Goal: Task Accomplishment & Management: Complete application form

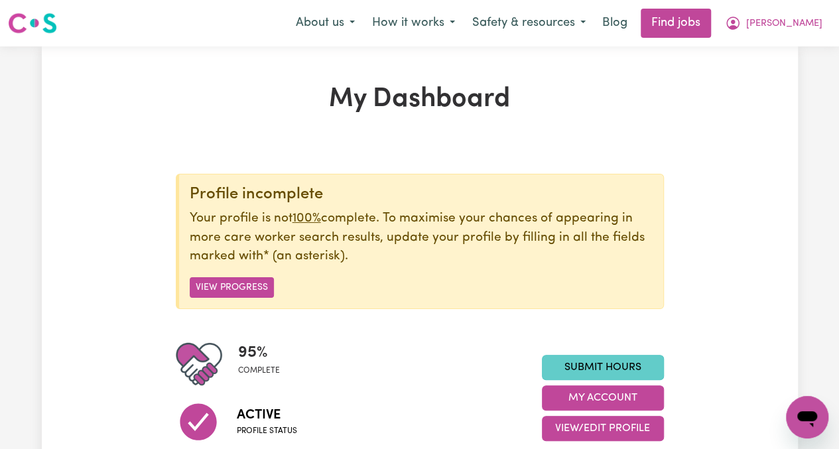
click at [618, 371] on link "Submit Hours" at bounding box center [603, 367] width 122 height 25
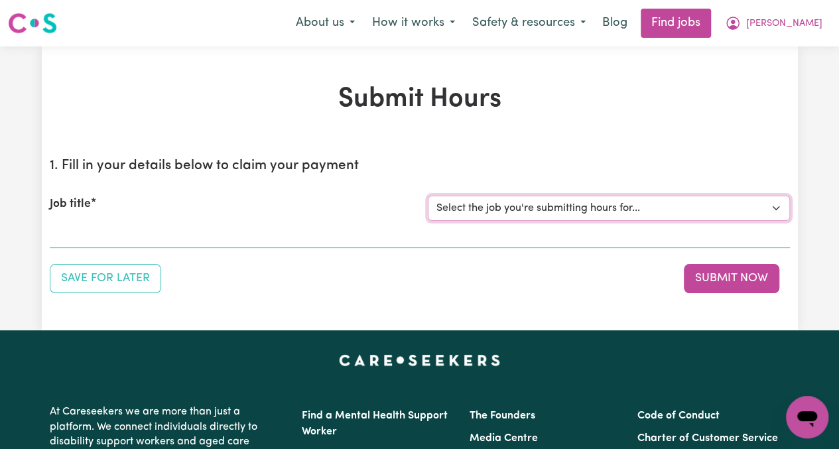
click at [543, 204] on select "Select the job you're submitting hours for... [[PERSON_NAME]] Greek speaking Ca…" at bounding box center [609, 208] width 362 height 25
select select "13794"
click at [428, 196] on select "Select the job you're submitting hours for... [[PERSON_NAME]] Greek speaking Ca…" at bounding box center [609, 208] width 362 height 25
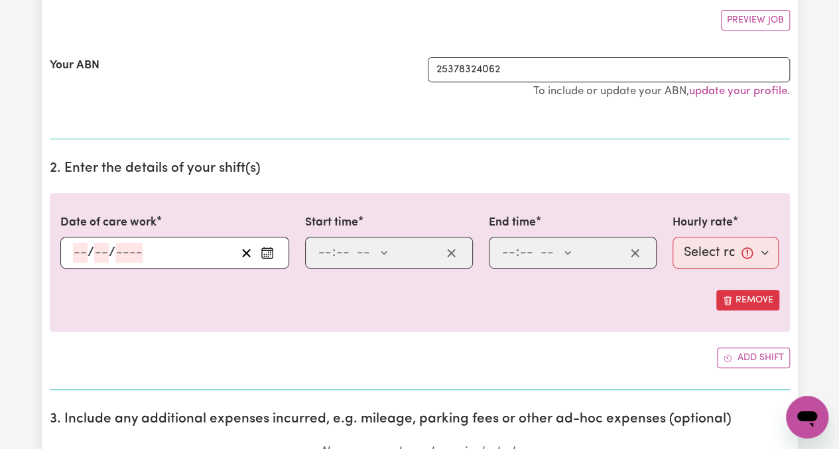
scroll to position [265, 0]
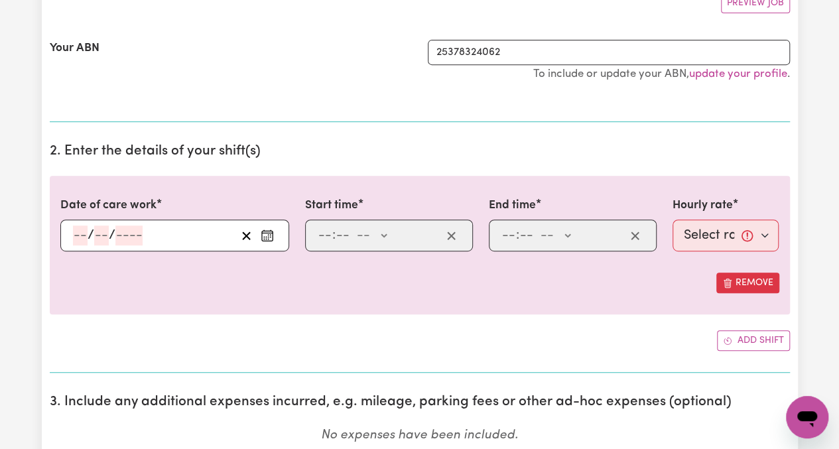
click at [269, 235] on icon "Enter the date of care work" at bounding box center [267, 235] width 13 height 13
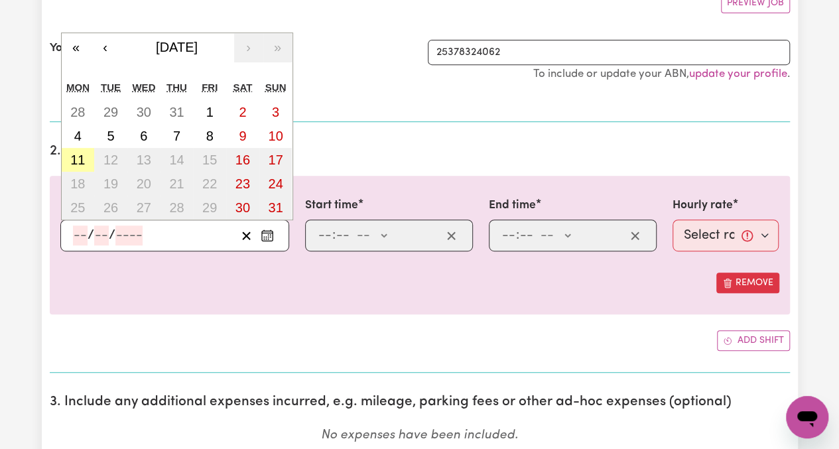
click at [76, 155] on abbr "11" at bounding box center [77, 160] width 15 height 15
type input "[DATE]"
type input "11"
type input "8"
type input "2025"
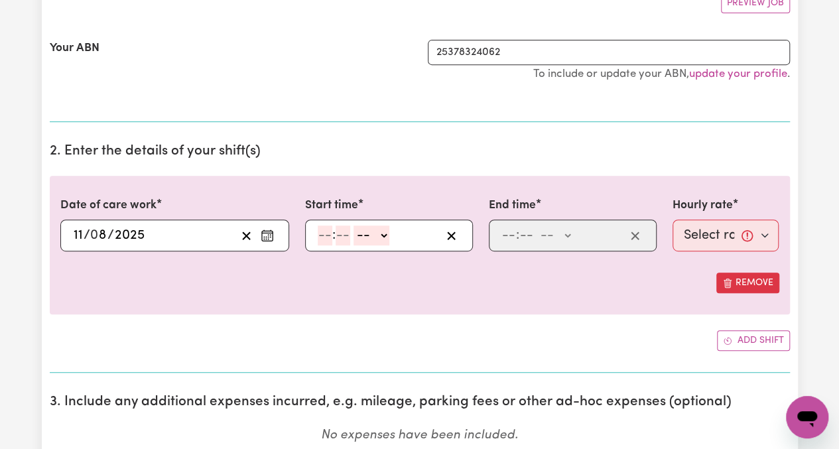
click at [322, 233] on input "number" at bounding box center [325, 236] width 15 height 20
type input "10"
type input "0"
select select "am"
type input "10:00"
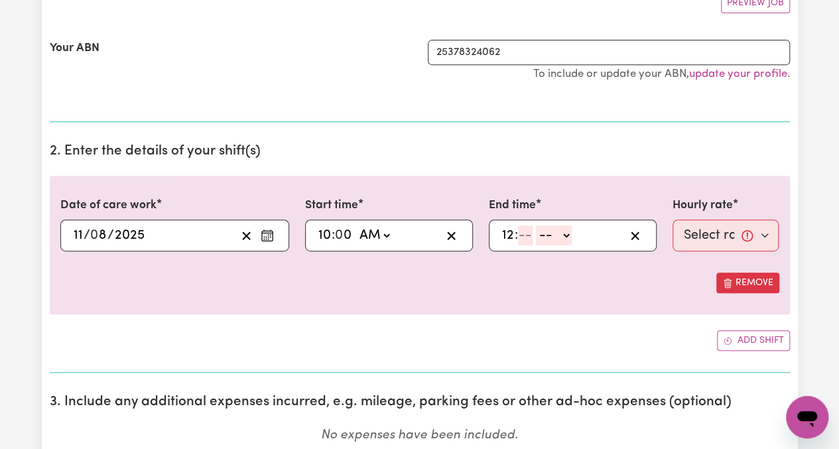
type input "12"
type input "0"
select select "am"
type input "00:00"
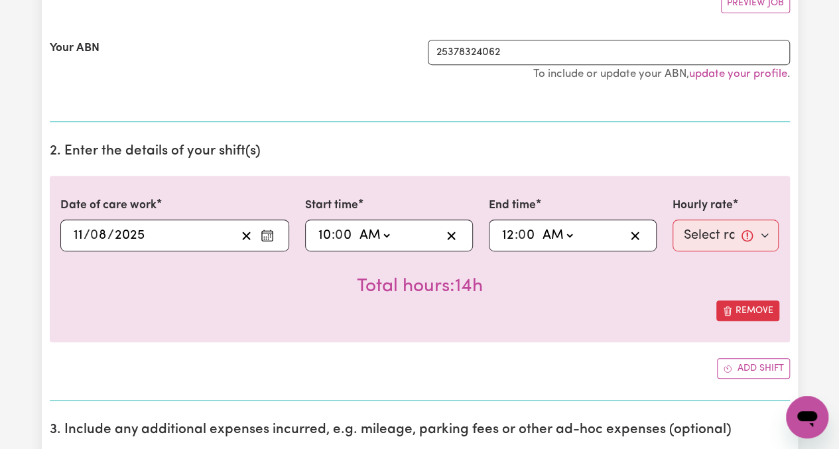
select select "pm"
type input "12:00"
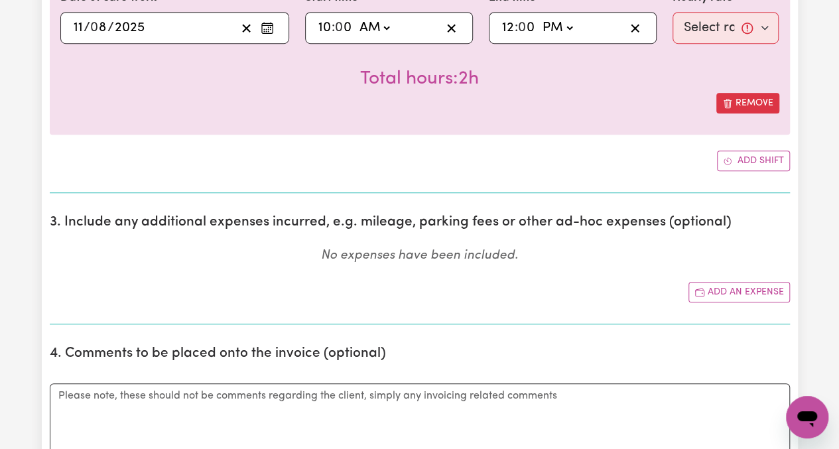
scroll to position [531, 0]
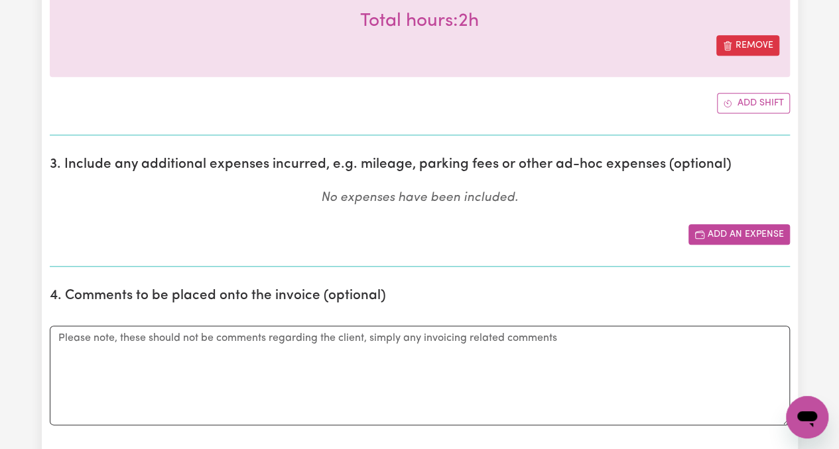
click at [724, 226] on button "Add an expense" at bounding box center [739, 234] width 101 height 21
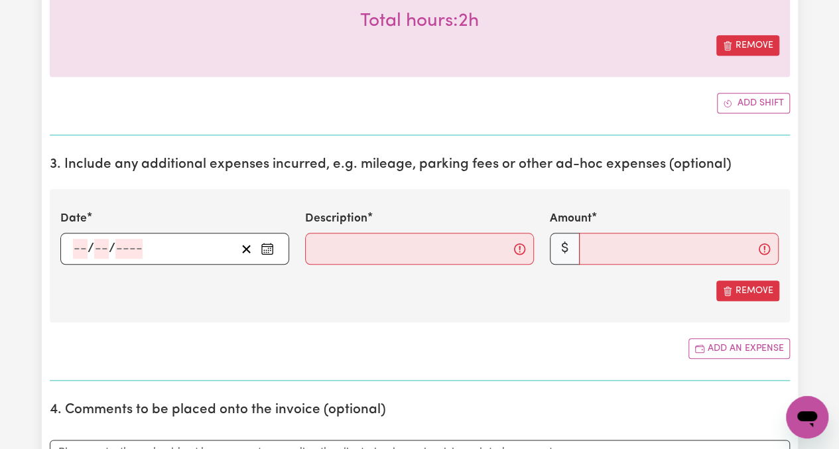
click at [268, 242] on icon "Enter the date of expense" at bounding box center [267, 248] width 13 height 13
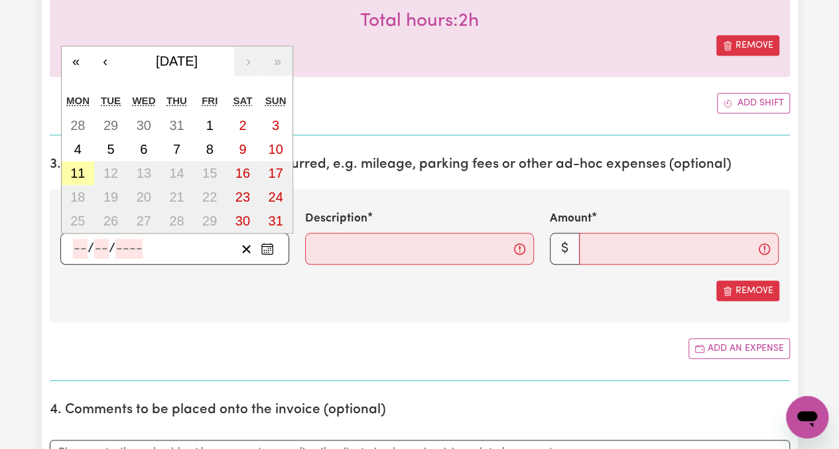
click at [74, 170] on abbr "11" at bounding box center [77, 173] width 15 height 15
type input "[DATE]"
type input "11"
type input "8"
type input "2025"
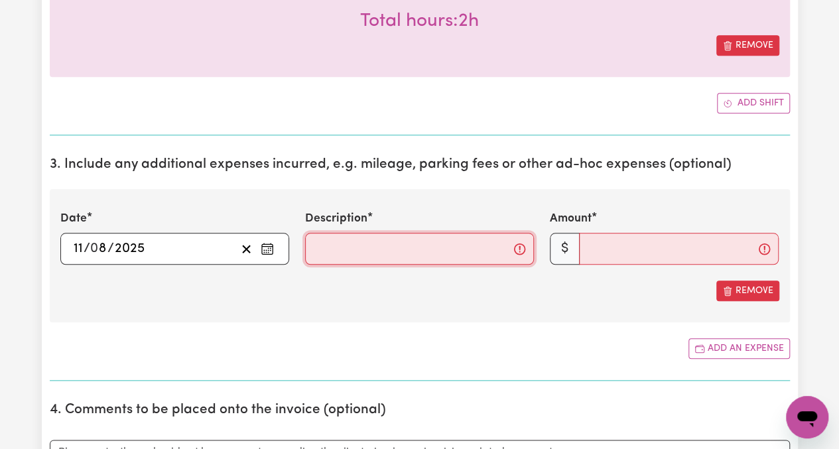
click at [466, 254] on input "Description" at bounding box center [419, 249] width 229 height 32
type input "Travel"
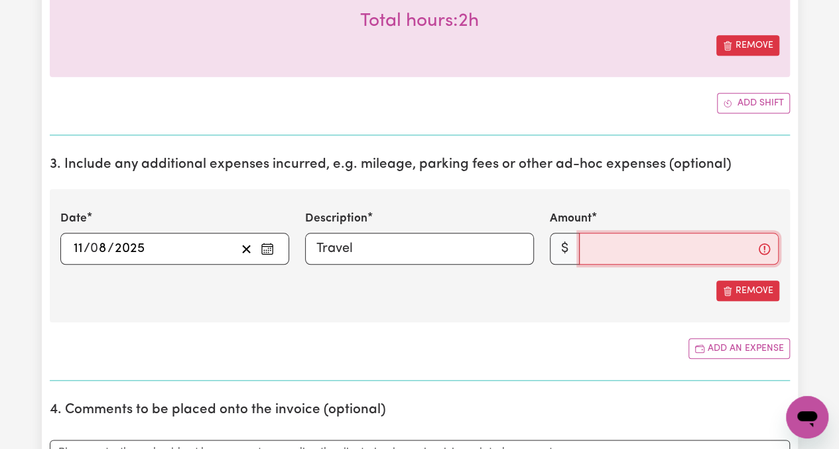
click at [667, 246] on input "Amount" at bounding box center [679, 249] width 200 height 32
click at [636, 243] on input "Amount" at bounding box center [679, 249] width 200 height 32
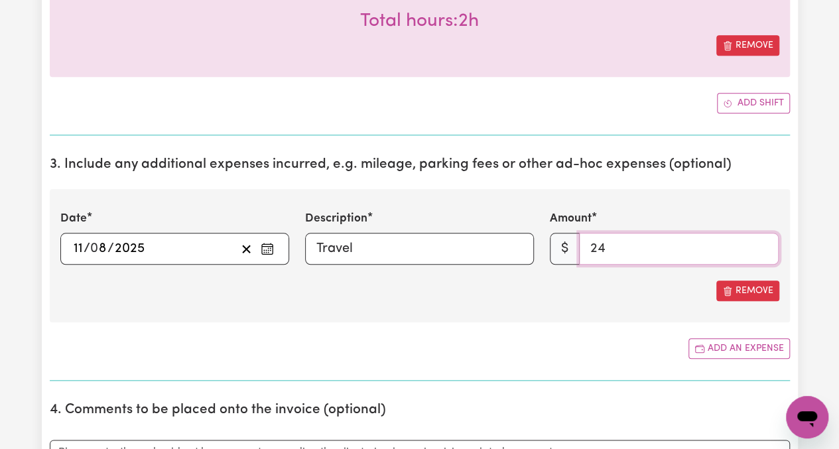
scroll to position [796, 0]
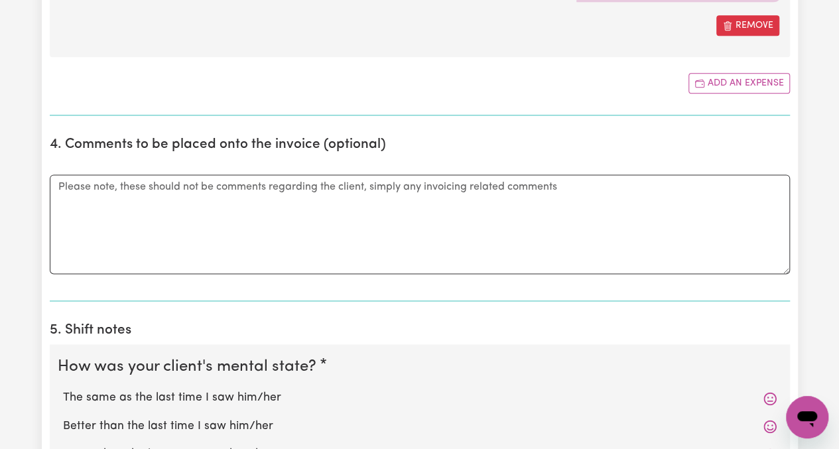
type input "24"
click at [273, 218] on textarea "Comments" at bounding box center [420, 224] width 740 height 100
click at [275, 217] on textarea "Comments" at bounding box center [420, 224] width 740 height 100
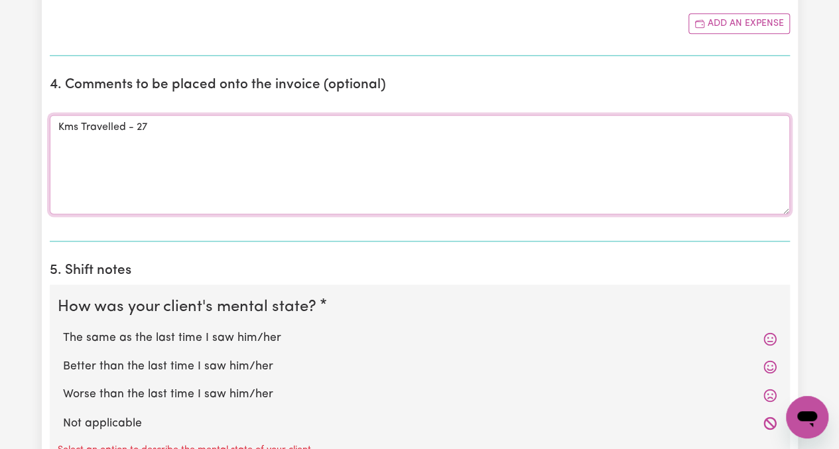
scroll to position [929, 0]
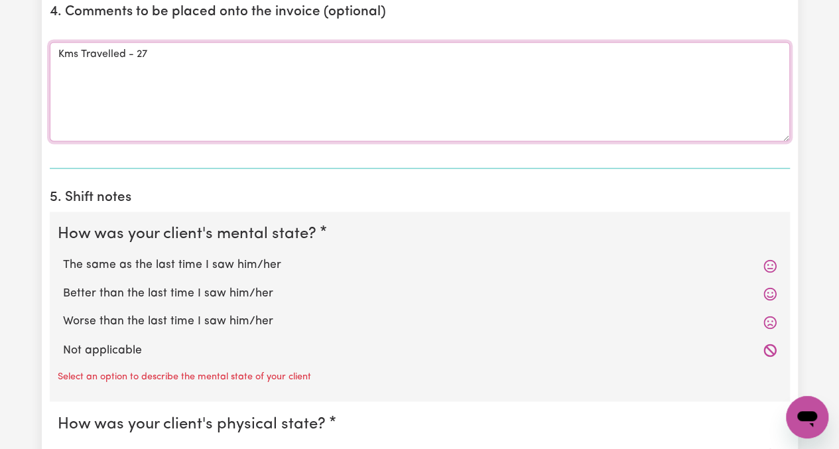
type textarea "Kms Travelled - 27"
click at [256, 268] on label "The same as the last time I saw him/her" at bounding box center [420, 265] width 714 height 17
click at [63, 257] on input "The same as the last time I saw him/her" at bounding box center [62, 256] width 1 height 1
radio input "true"
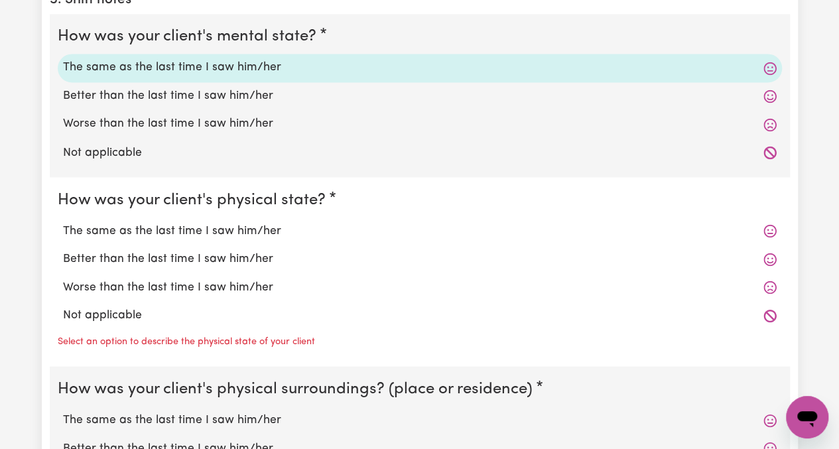
scroll to position [1128, 0]
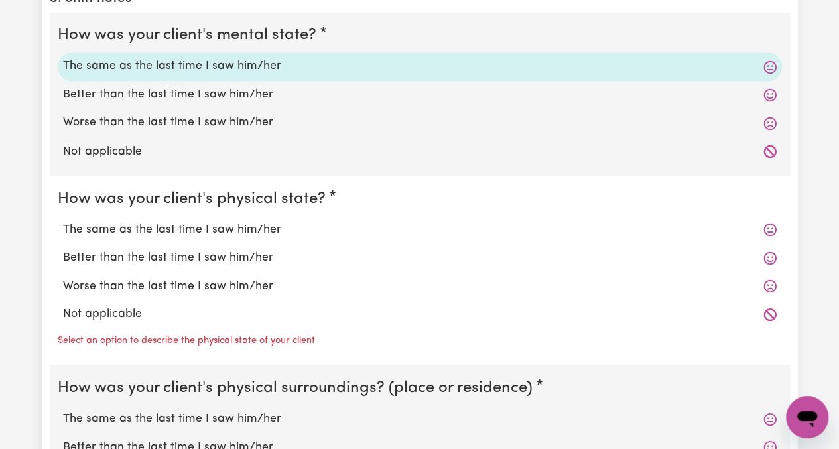
click at [239, 221] on label "The same as the last time I saw him/her" at bounding box center [420, 229] width 714 height 17
click at [63, 220] on input "The same as the last time I saw him/her" at bounding box center [62, 220] width 1 height 1
radio input "true"
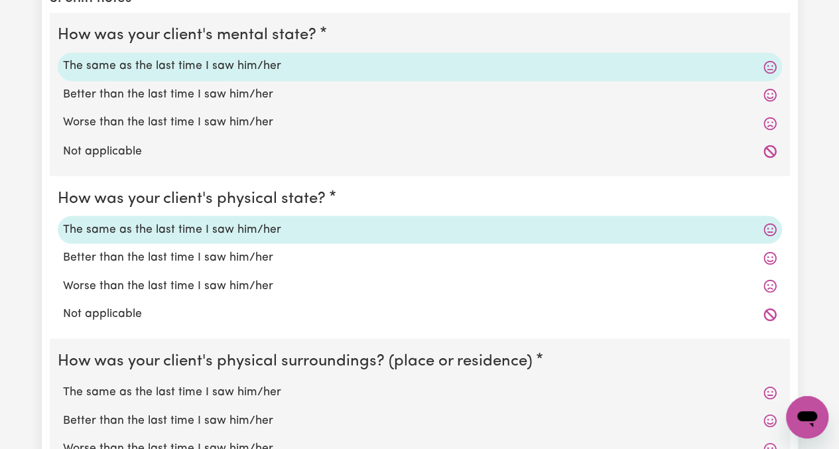
click at [196, 386] on label "The same as the last time I saw him/her" at bounding box center [420, 391] width 714 height 17
click at [63, 383] on input "The same as the last time I saw him/her" at bounding box center [62, 383] width 1 height 1
radio input "true"
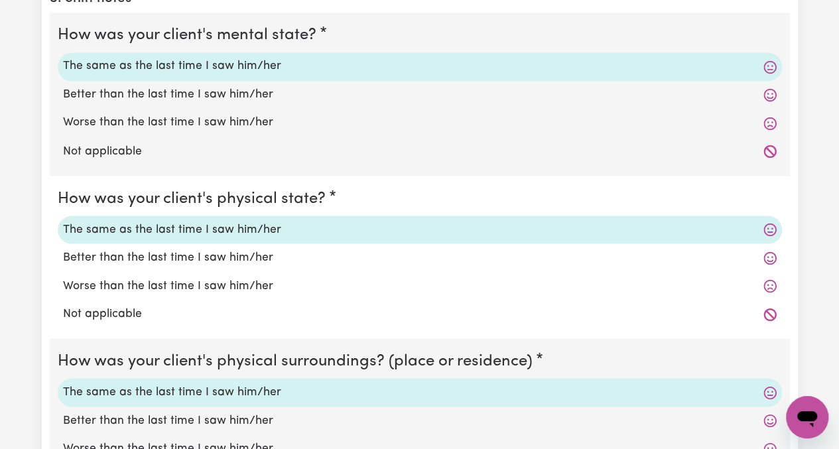
scroll to position [1327, 0]
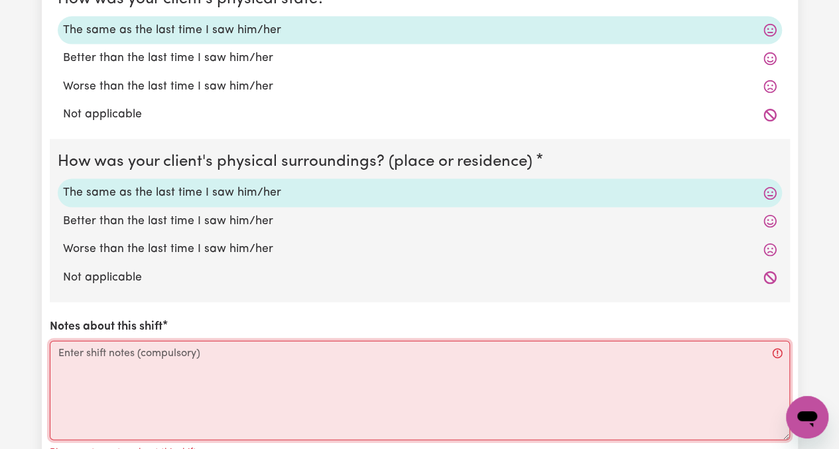
click at [185, 367] on textarea "Notes about this shift" at bounding box center [420, 391] width 740 height 100
paste textarea "Picked Rose up from her home in [GEOGRAPHIC_DATA]. Initially, [PERSON_NAME] was…"
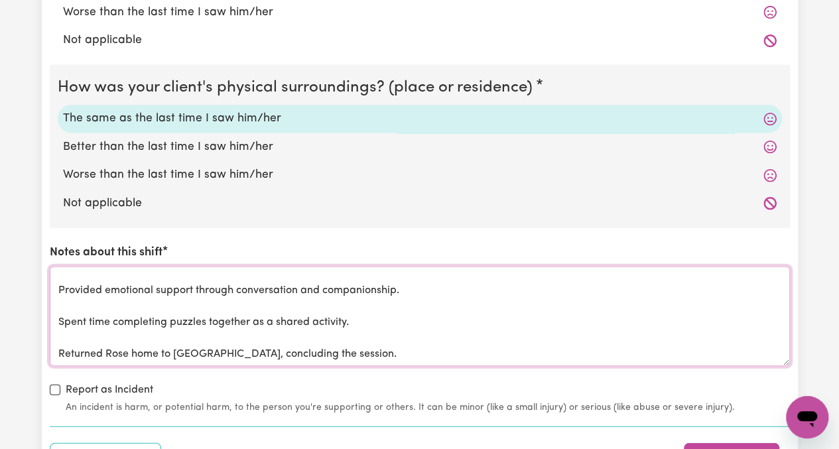
scroll to position [1526, 0]
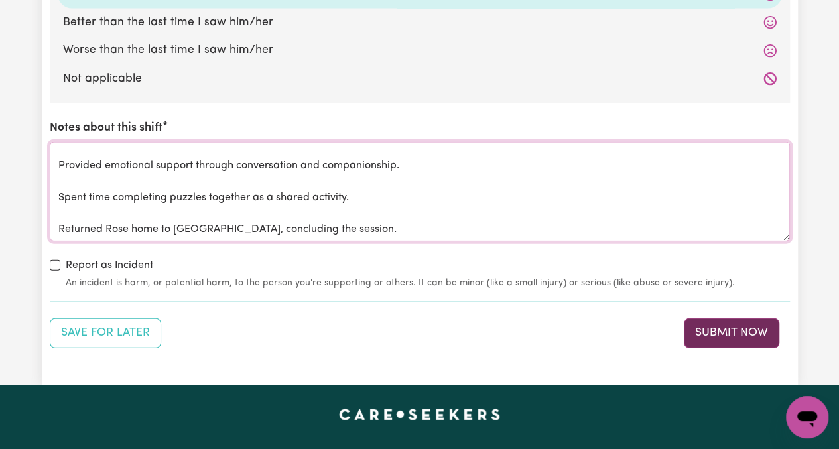
type textarea "Picked Rose up from her home in [GEOGRAPHIC_DATA]. Initially, [PERSON_NAME] was…"
click at [734, 331] on button "Submit Now" at bounding box center [732, 332] width 96 height 29
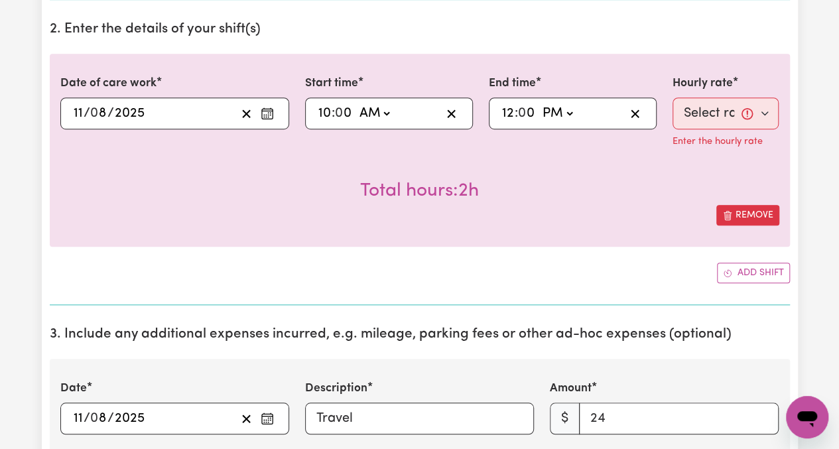
scroll to position [358, 0]
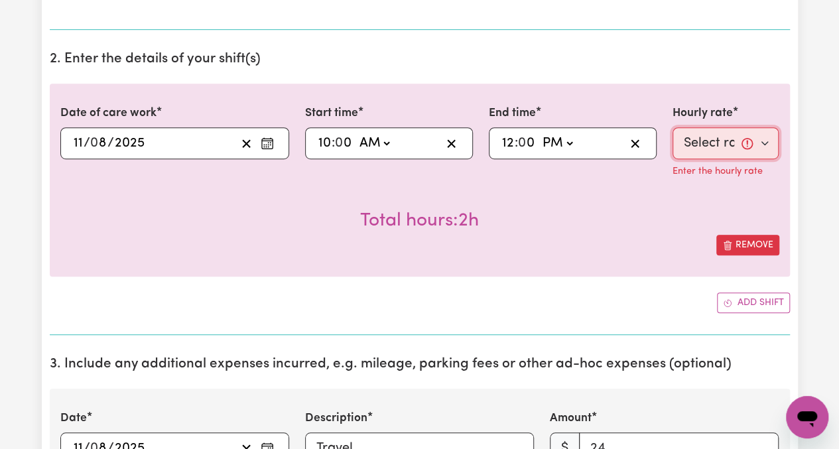
click at [708, 141] on select "Select rate... $65.21 (Weekday) $144.88 (Public Holiday) $71.85 (Evening Care)" at bounding box center [726, 143] width 107 height 32
select select "65.21-Weekday"
click at [673, 127] on select "Select rate... $65.21 (Weekday) $144.88 (Public Holiday) $71.85 (Evening Care)" at bounding box center [726, 143] width 107 height 32
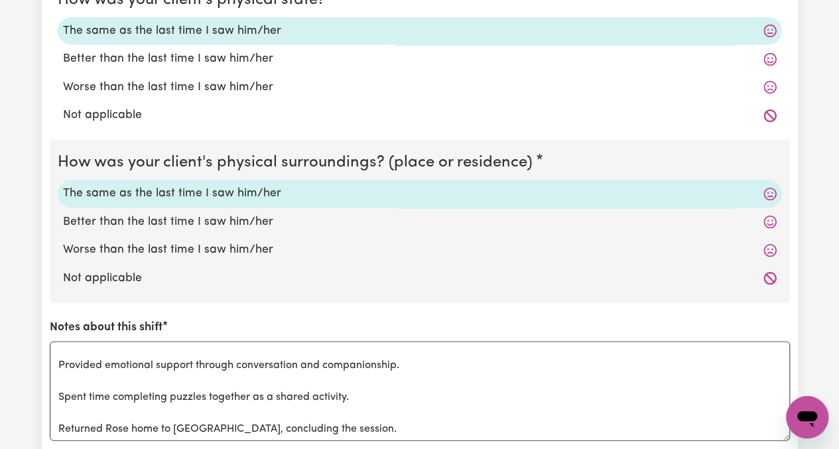
scroll to position [1817, 0]
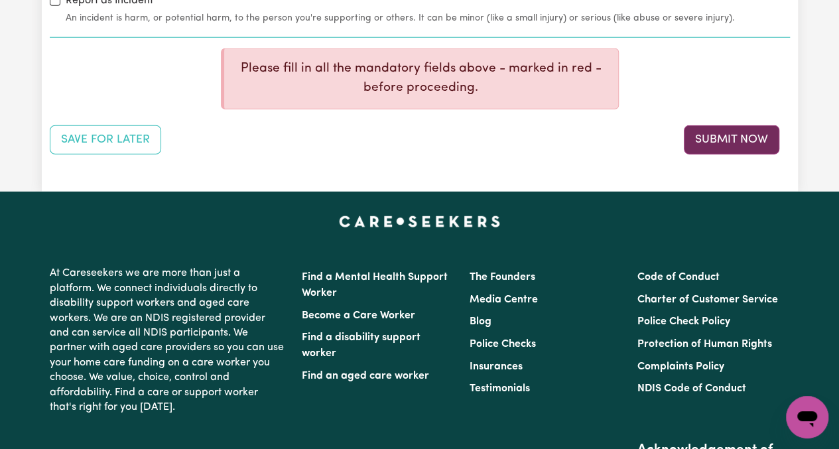
click at [728, 132] on button "Submit Now" at bounding box center [732, 139] width 96 height 29
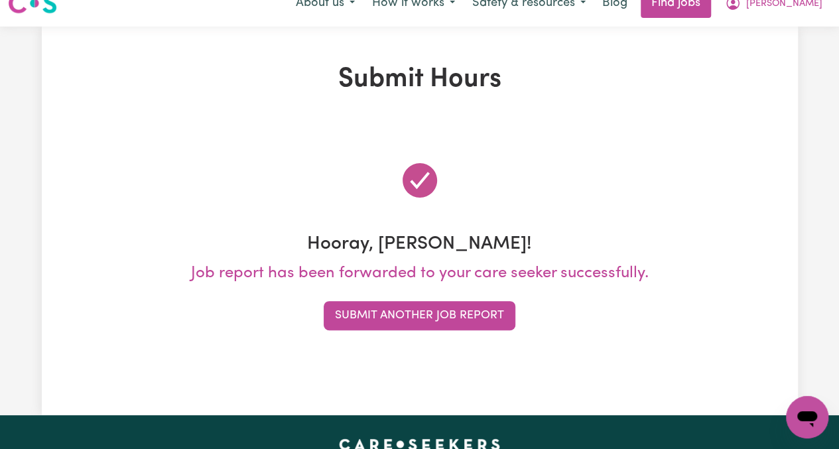
scroll to position [0, 0]
